Goal: Check status

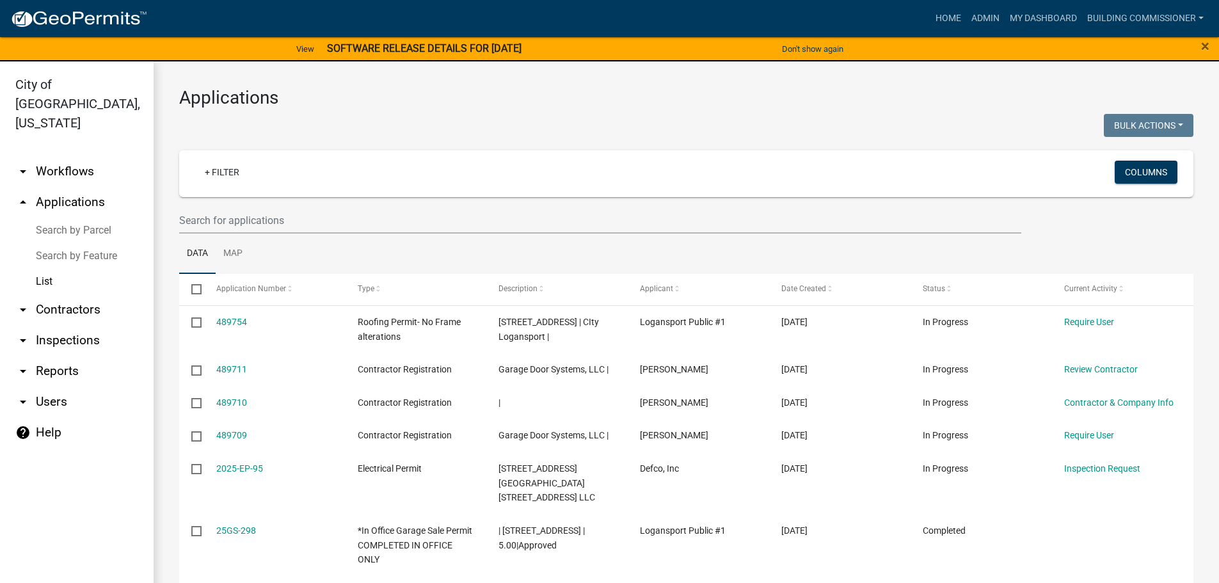
select select "3: 100"
click at [198, 219] on input "text" at bounding box center [600, 220] width 842 height 26
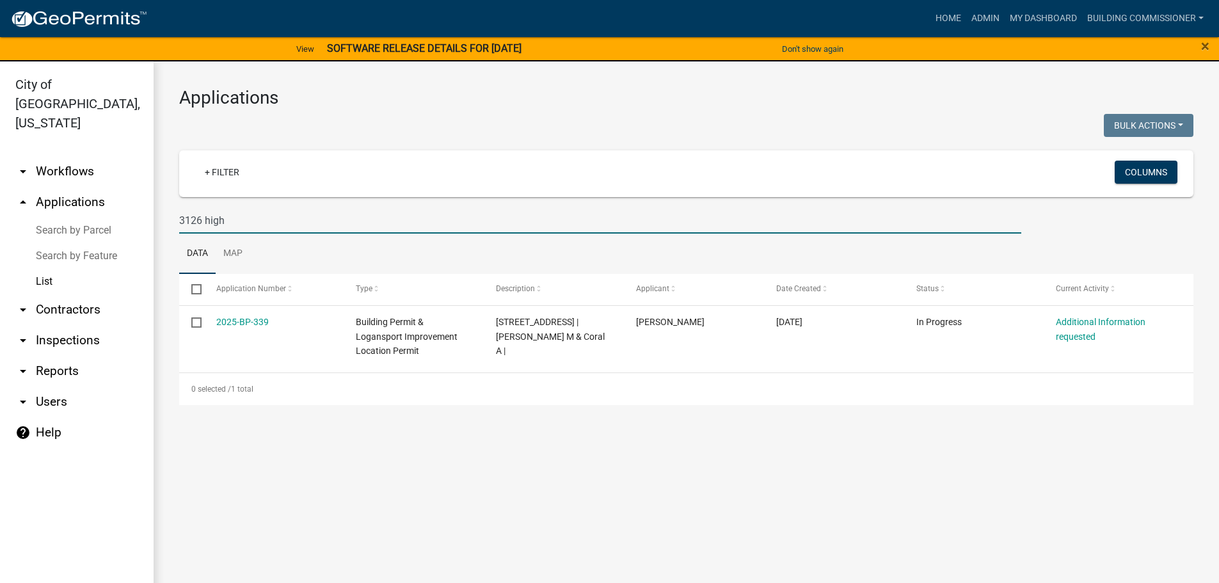
type input "3126 high"
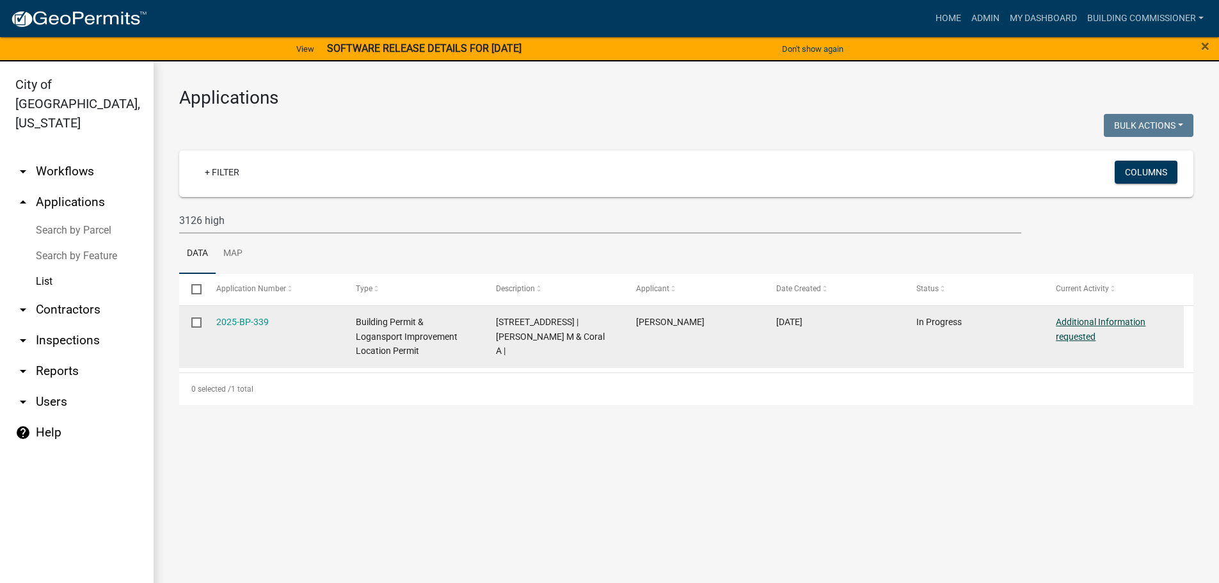
click at [1110, 317] on link "Additional Information requested" at bounding box center [1101, 329] width 90 height 25
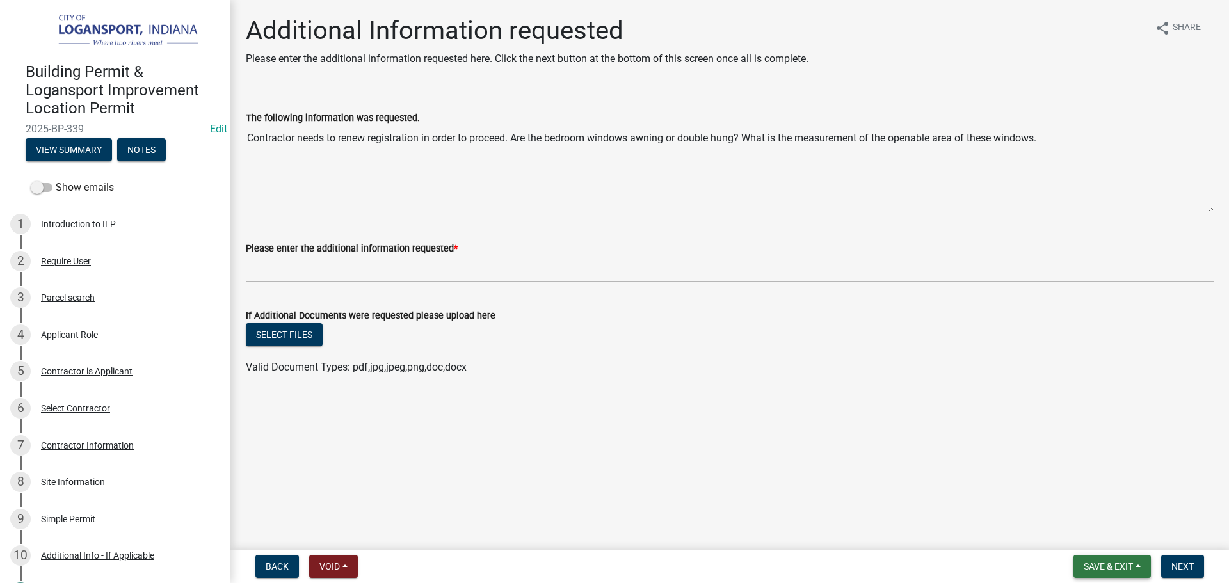
click at [1116, 562] on span "Save & Exit" at bounding box center [1107, 566] width 49 height 10
click at [1098, 530] on button "Save & Exit" at bounding box center [1099, 533] width 102 height 31
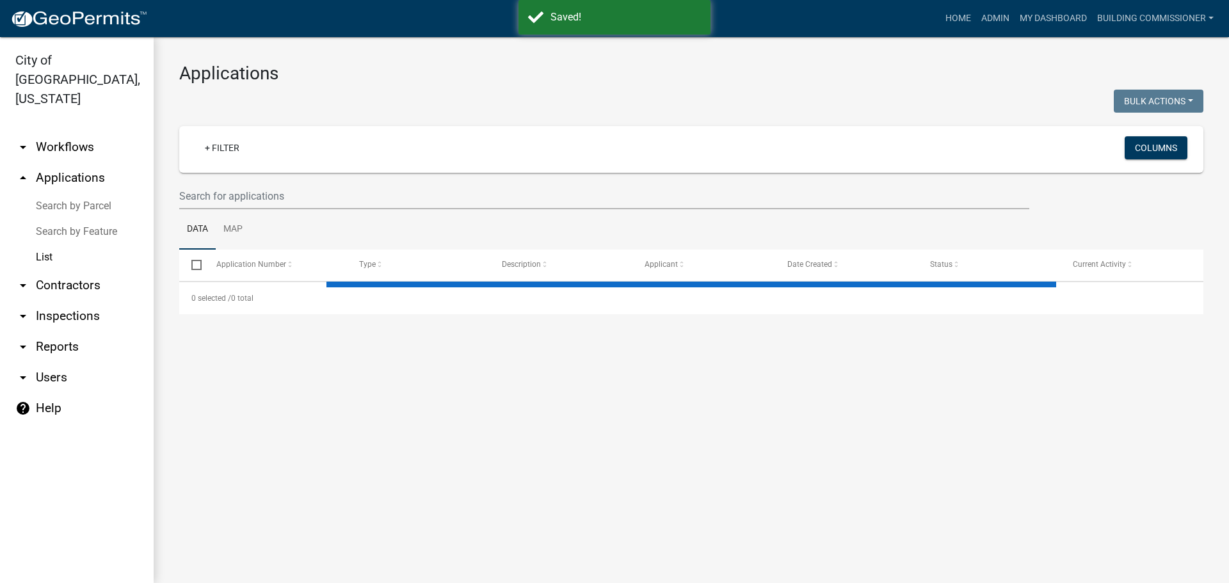
select select "3: 100"
